Goal: Task Accomplishment & Management: Manage account settings

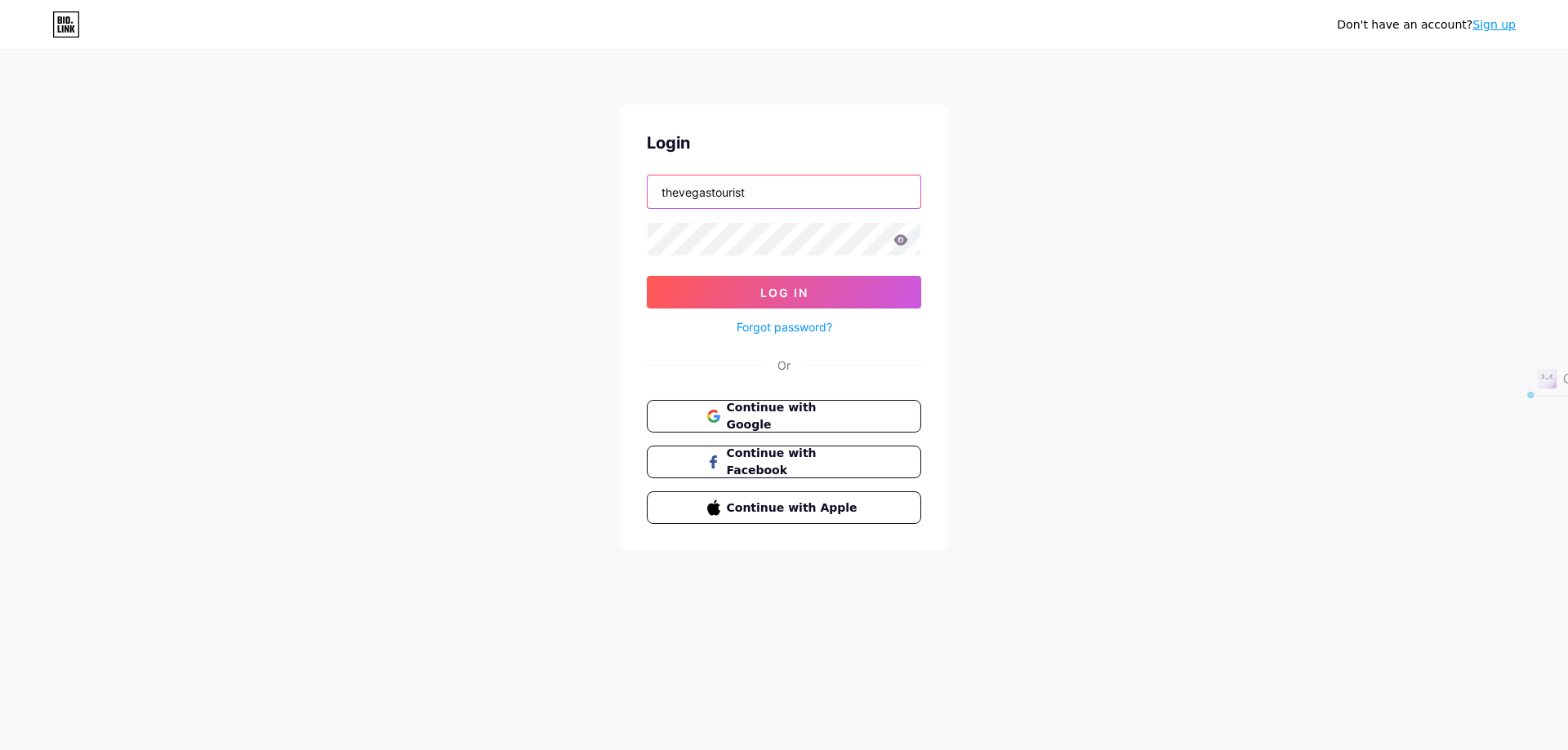
drag, startPoint x: 759, startPoint y: 191, endPoint x: 602, endPoint y: 197, distance: 157.1
click at [602, 197] on div "Don't have an account? Sign up Login thevegastourist Log In Forgot password? Or…" at bounding box center [784, 301] width 1568 height 602
click at [647, 175] on div at bounding box center [647, 175] width 0 height 0
type input "[EMAIL_ADDRESS][DOMAIN_NAME]"
click at [777, 290] on span "Log In" at bounding box center [784, 292] width 48 height 14
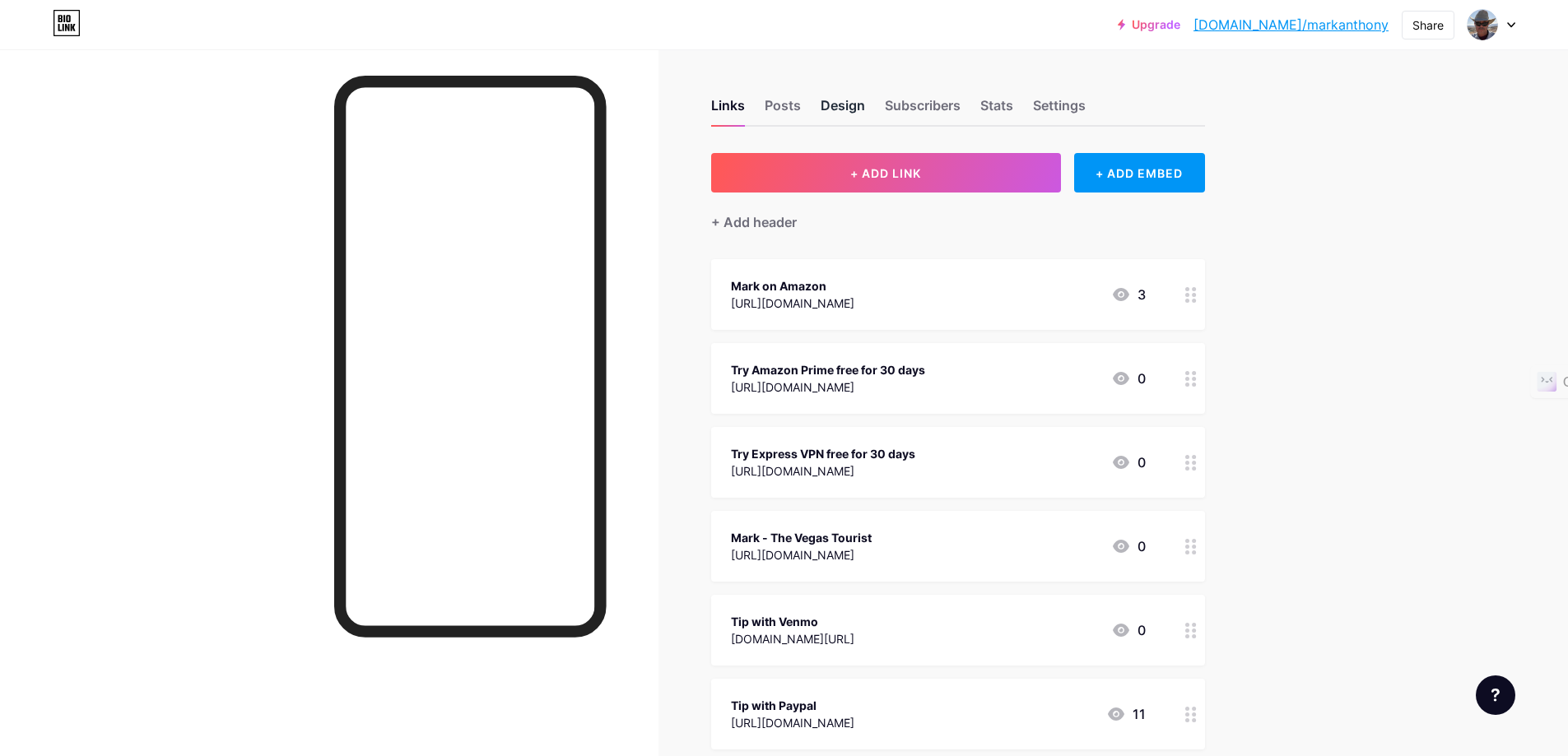
click at [838, 101] on div "Design" at bounding box center [842, 109] width 44 height 29
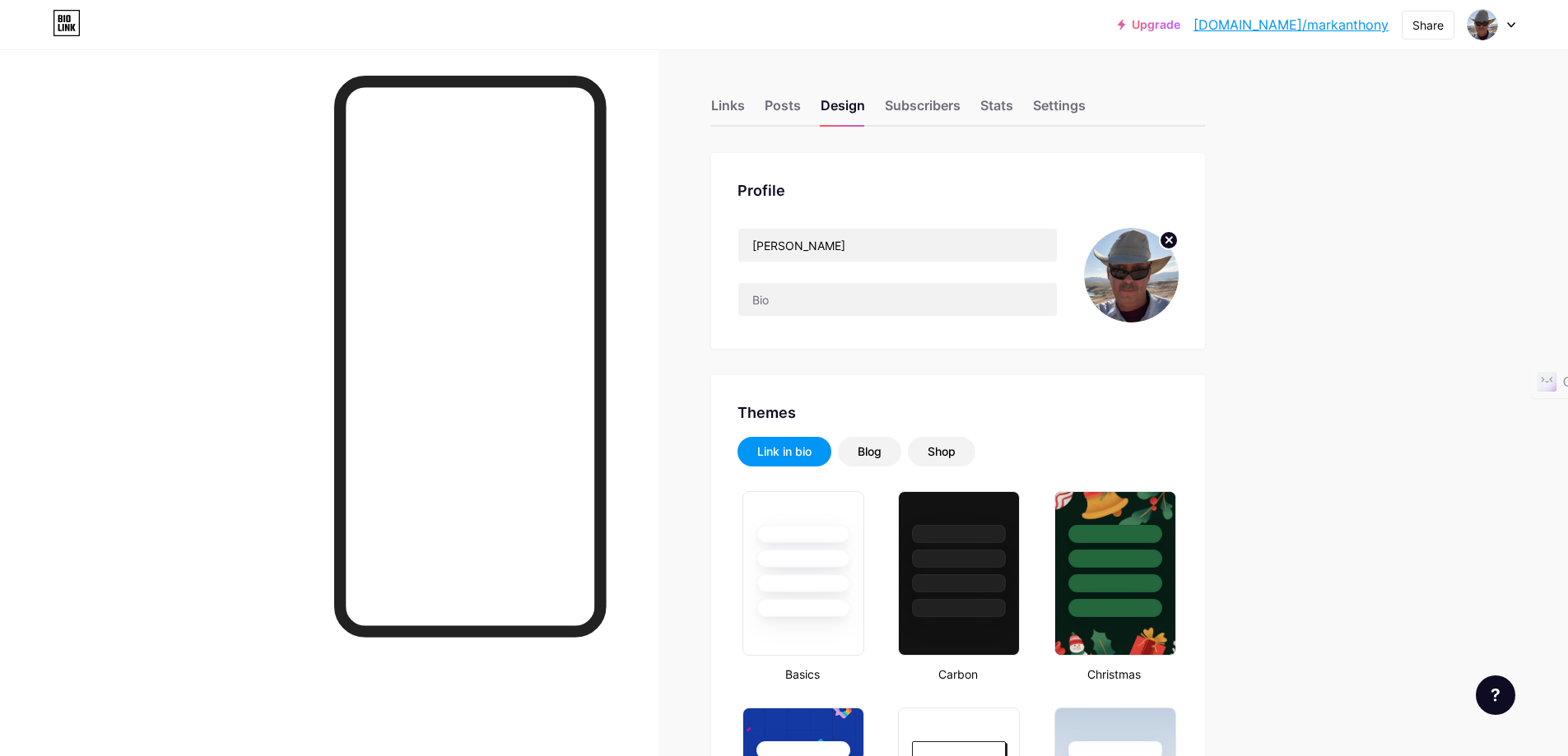
click at [1123, 265] on img at bounding box center [1131, 276] width 94 height 94
click at [1172, 236] on circle at bounding box center [1168, 240] width 18 height 18
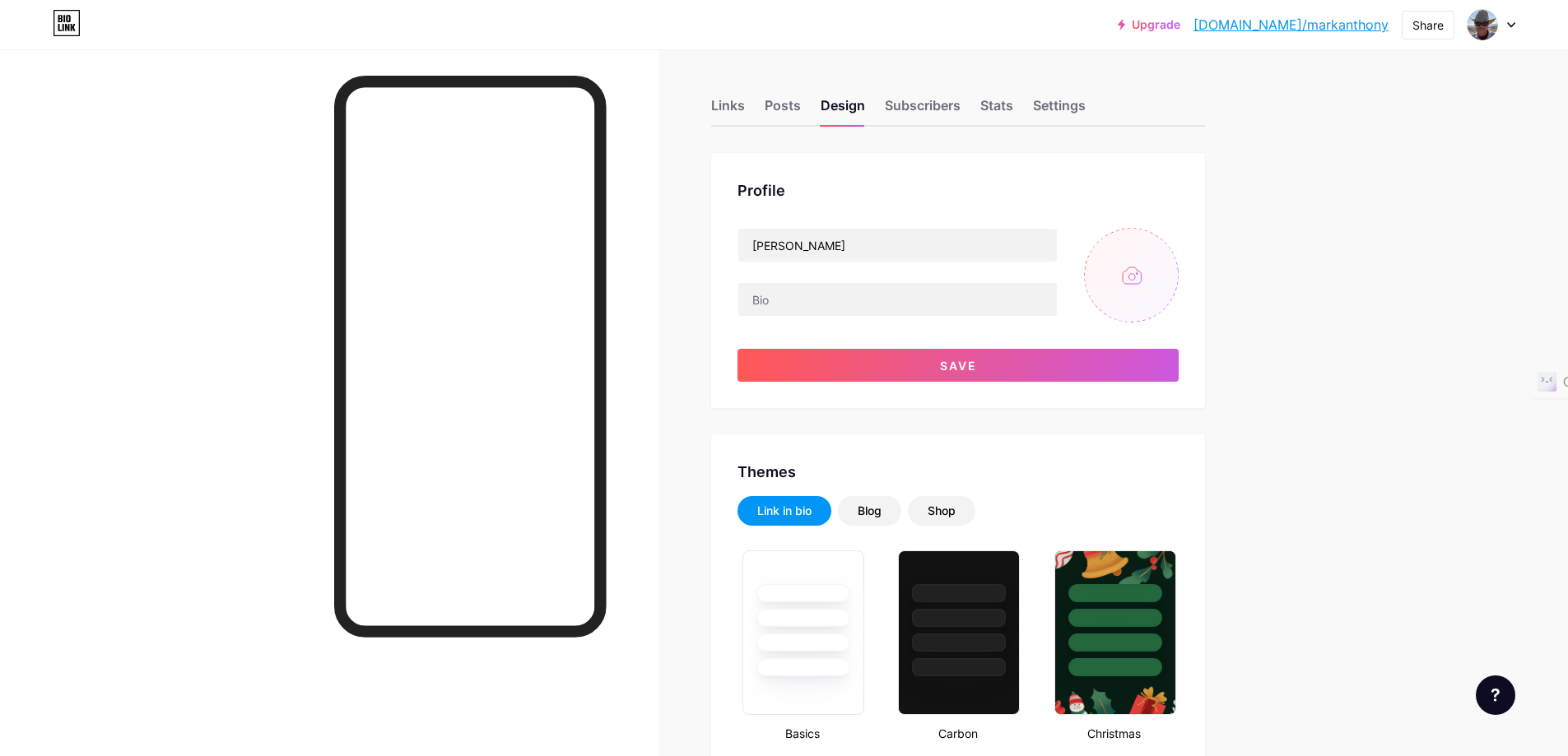
click at [1144, 276] on input "file" at bounding box center [1131, 276] width 94 height 94
type input "C:\fakepath\mrmark-thumb.jpg"
click at [1073, 103] on div "Settings" at bounding box center [1059, 109] width 53 height 29
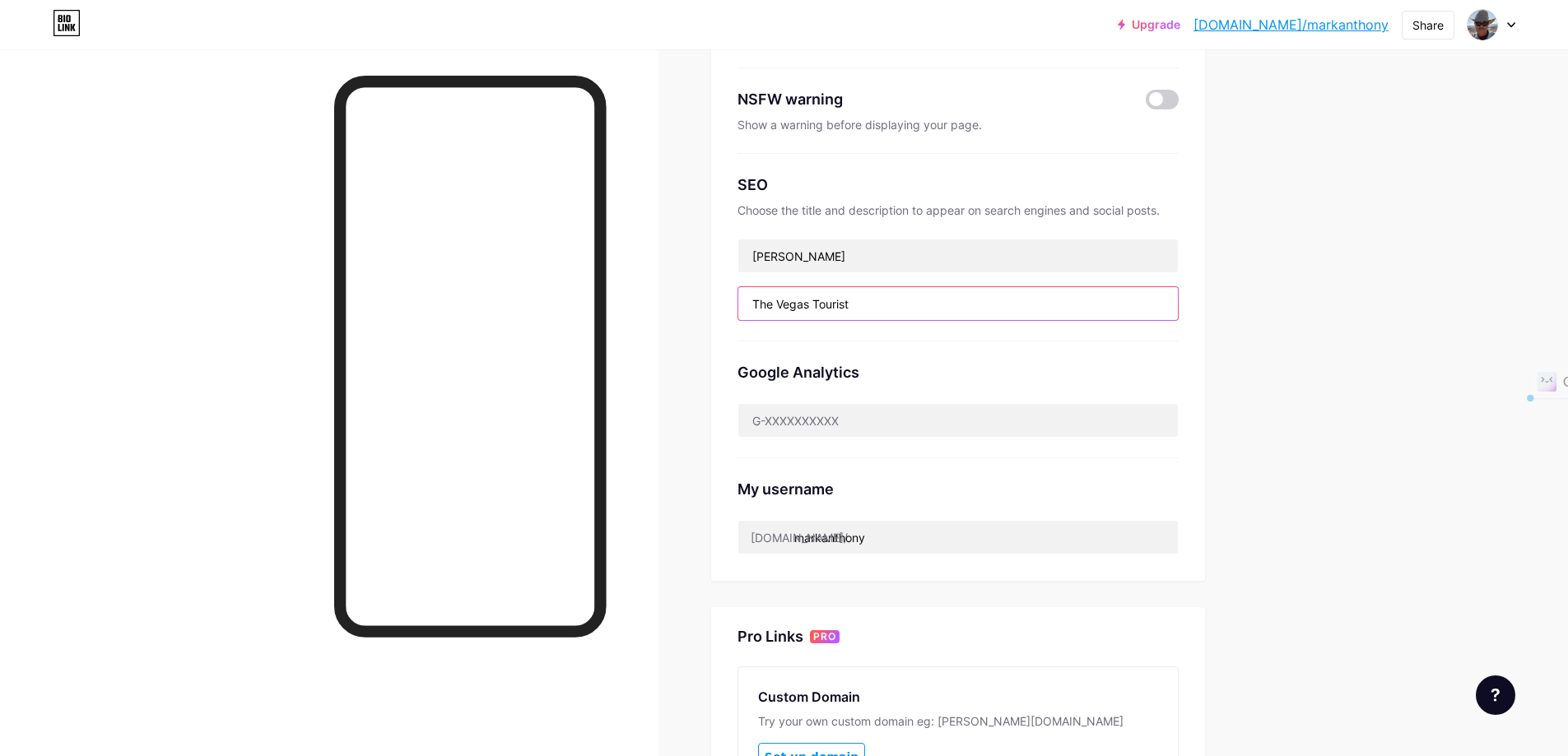
drag, startPoint x: 760, startPoint y: 310, endPoint x: 882, endPoint y: 294, distance: 123.0
click at [882, 294] on input "The Vegas Tourist" at bounding box center [958, 303] width 440 height 33
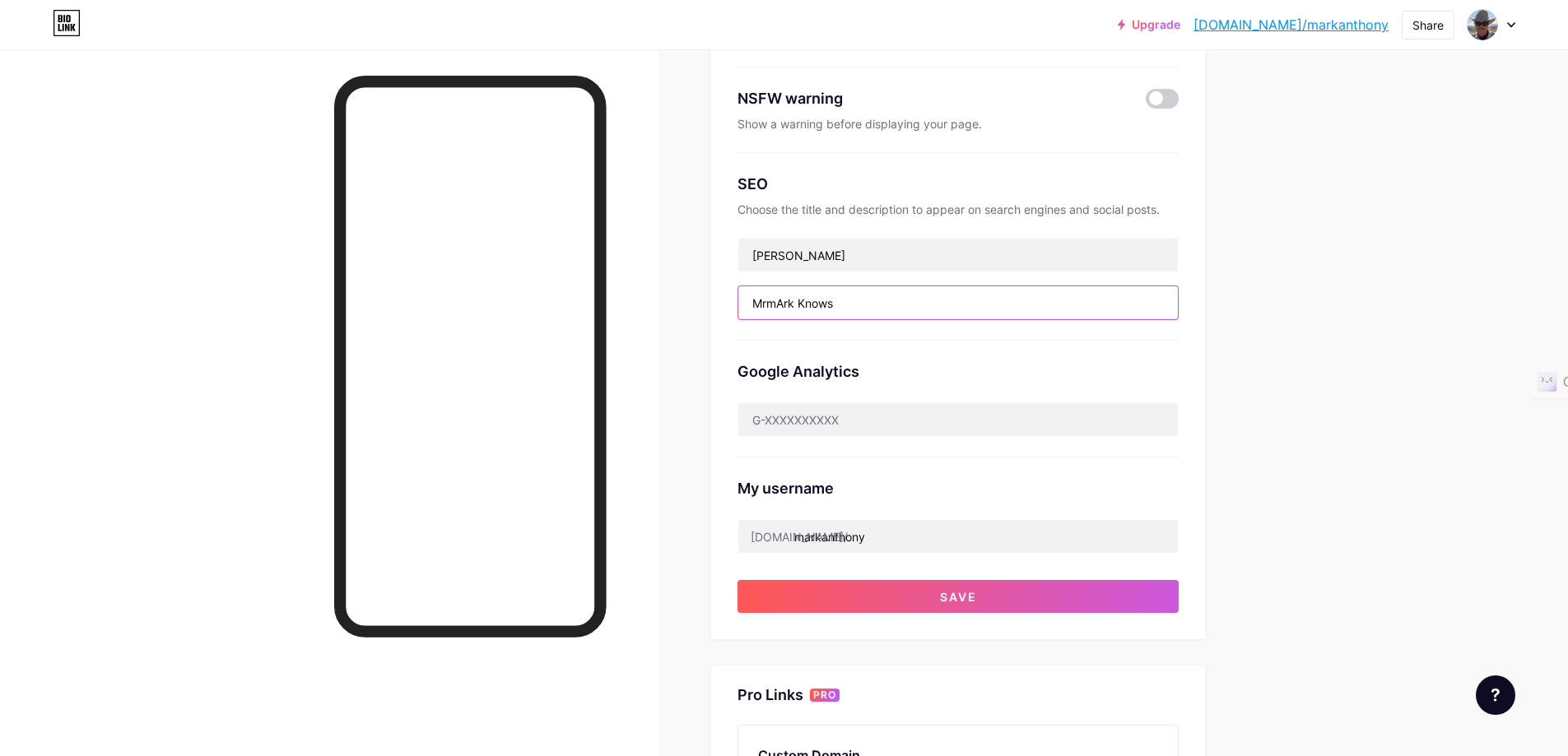
click at [771, 298] on input "MrmArk Knows" at bounding box center [958, 302] width 440 height 33
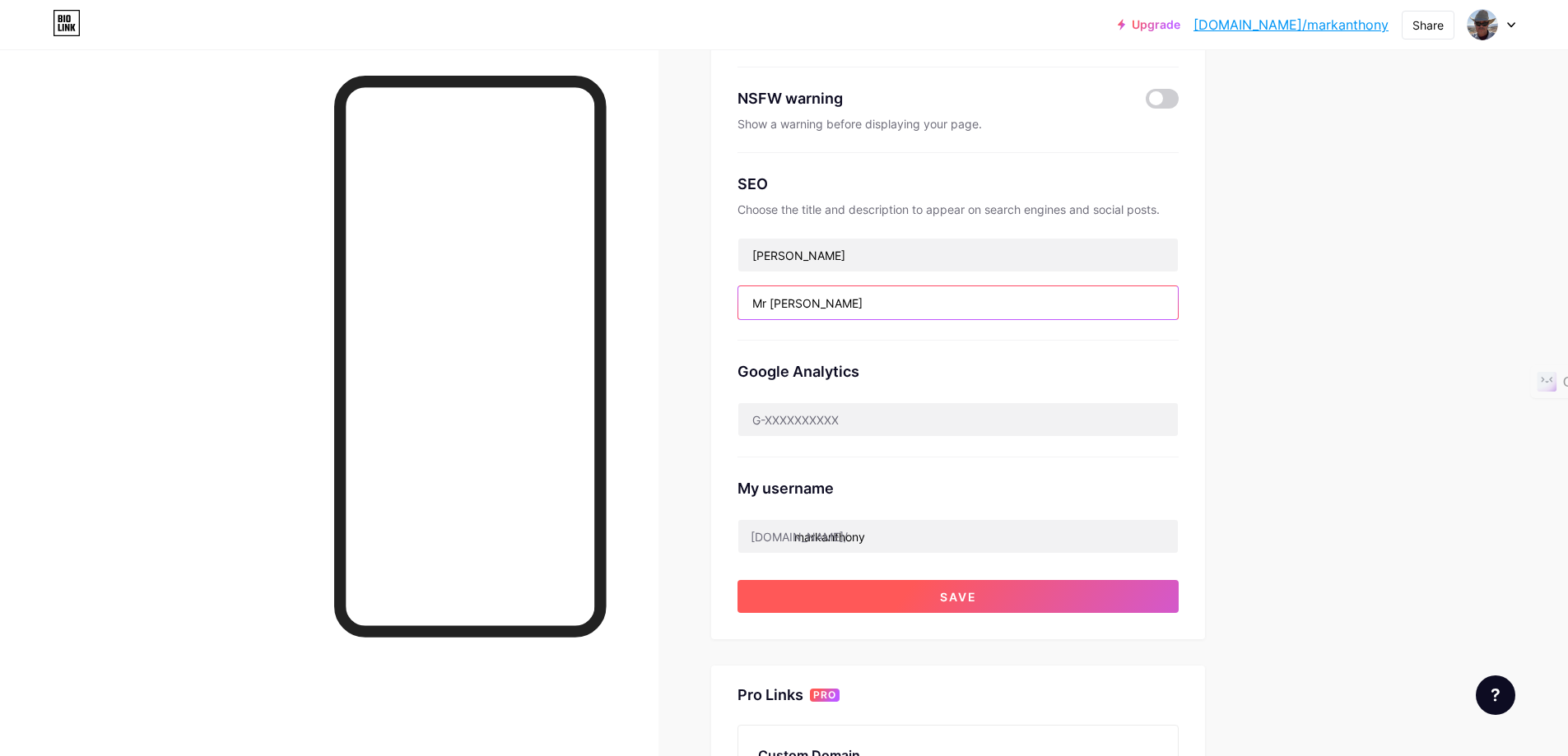
type input "Mr Mark Knows"
click at [960, 595] on span "Save" at bounding box center [958, 596] width 37 height 14
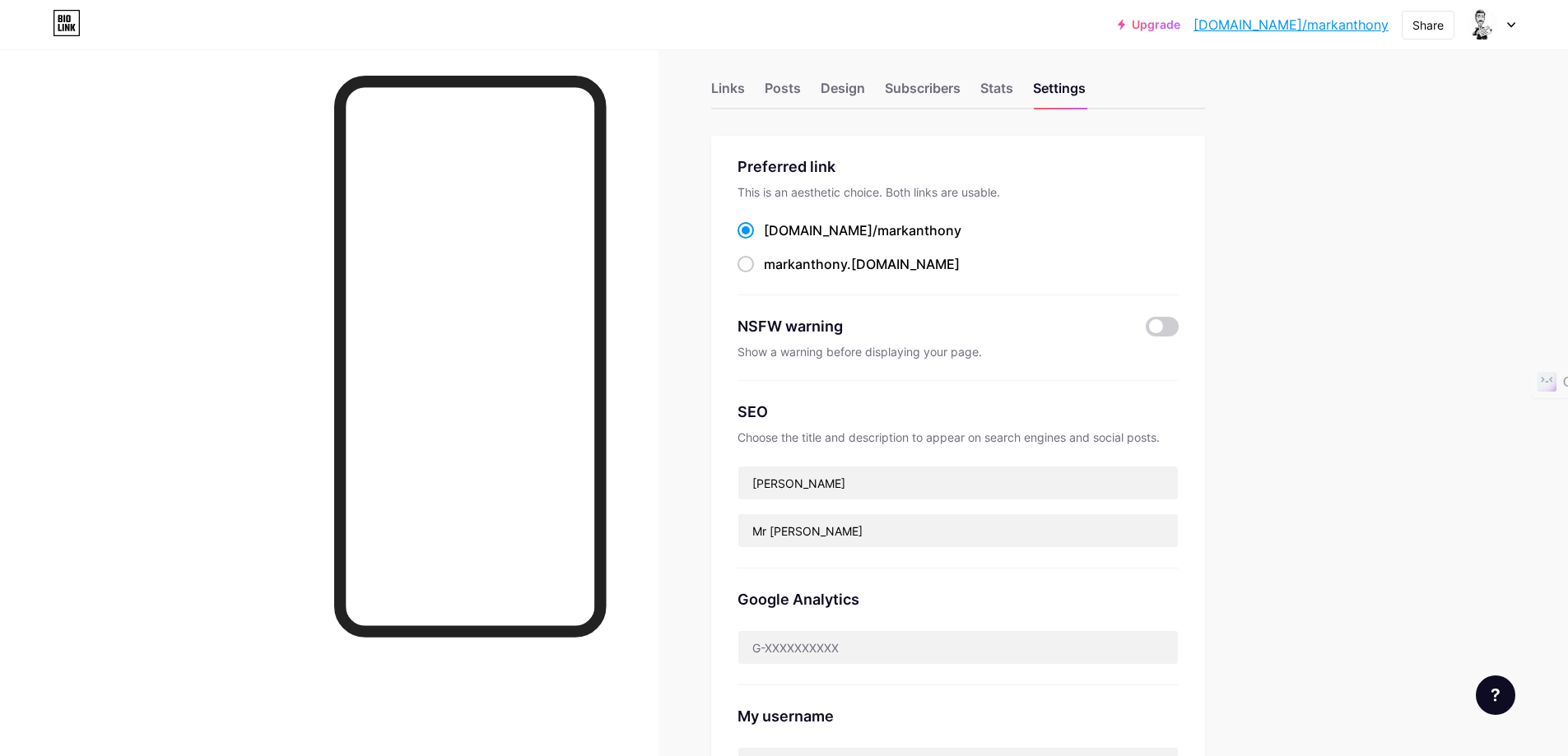
scroll to position [0, 0]
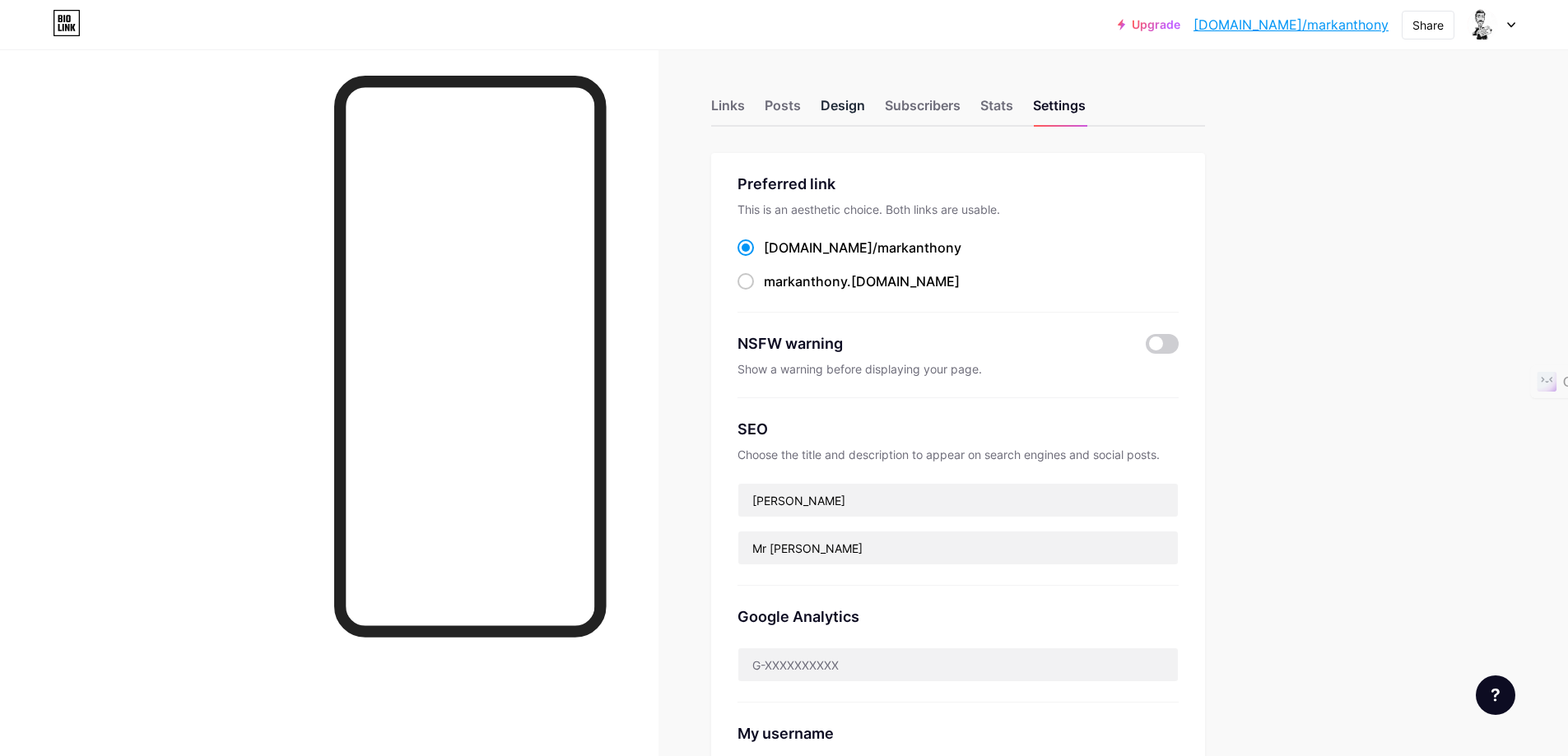
click at [834, 106] on div "Design" at bounding box center [842, 109] width 44 height 29
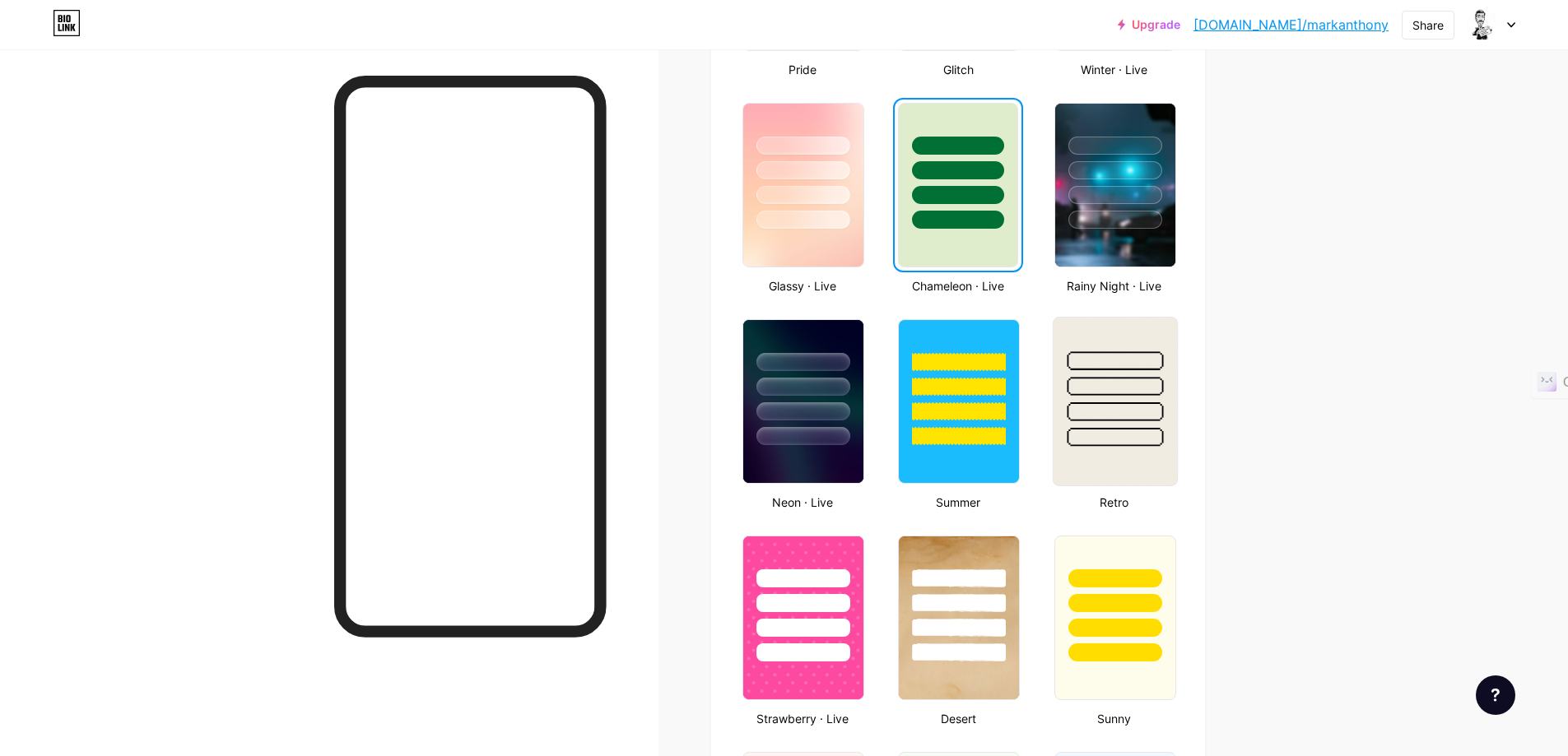
scroll to position [822, 0]
click at [1129, 400] on div at bounding box center [1115, 381] width 124 height 129
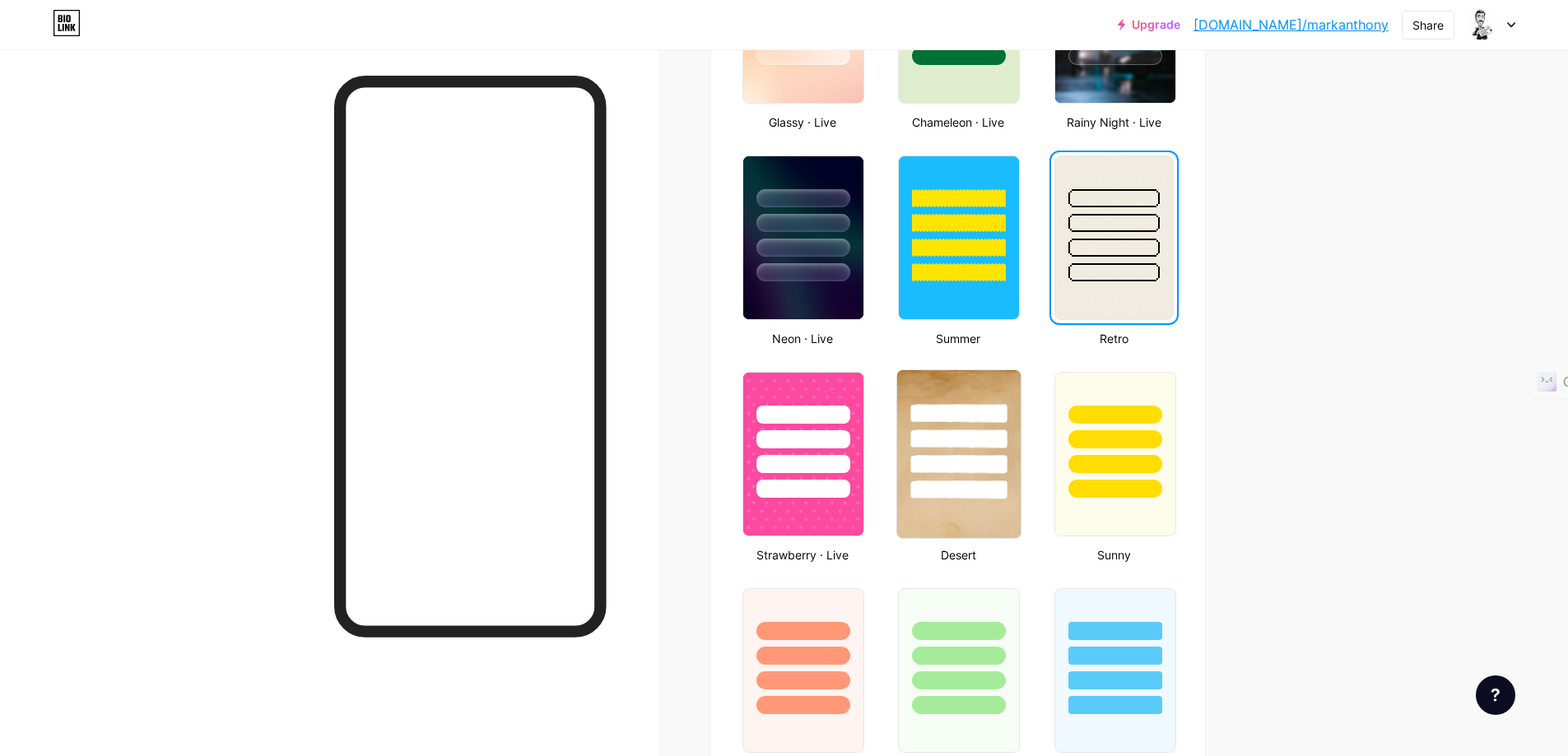
click at [967, 429] on div at bounding box center [958, 434] width 124 height 129
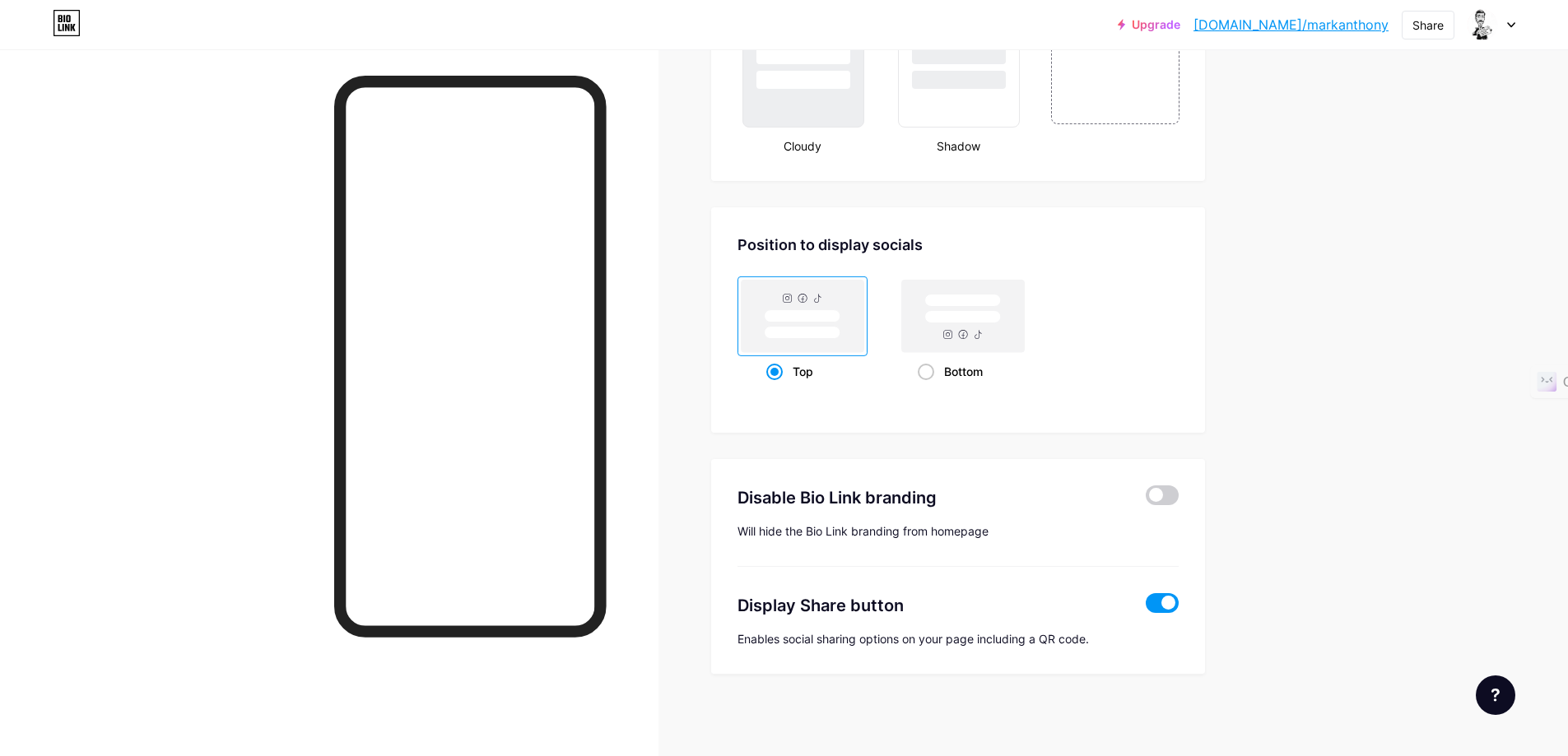
scroll to position [2044, 0]
click at [1478, 25] on img at bounding box center [1482, 25] width 26 height 26
